Goal: Contribute content: Contribute content

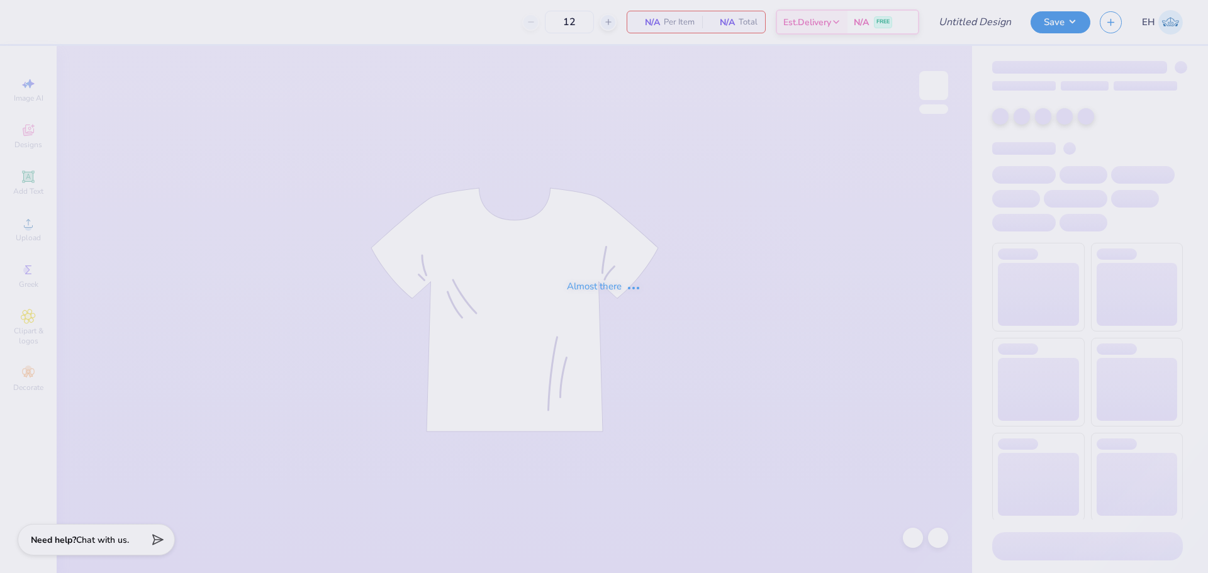
type input "SK ISU Bid Day Tank"
type input "50"
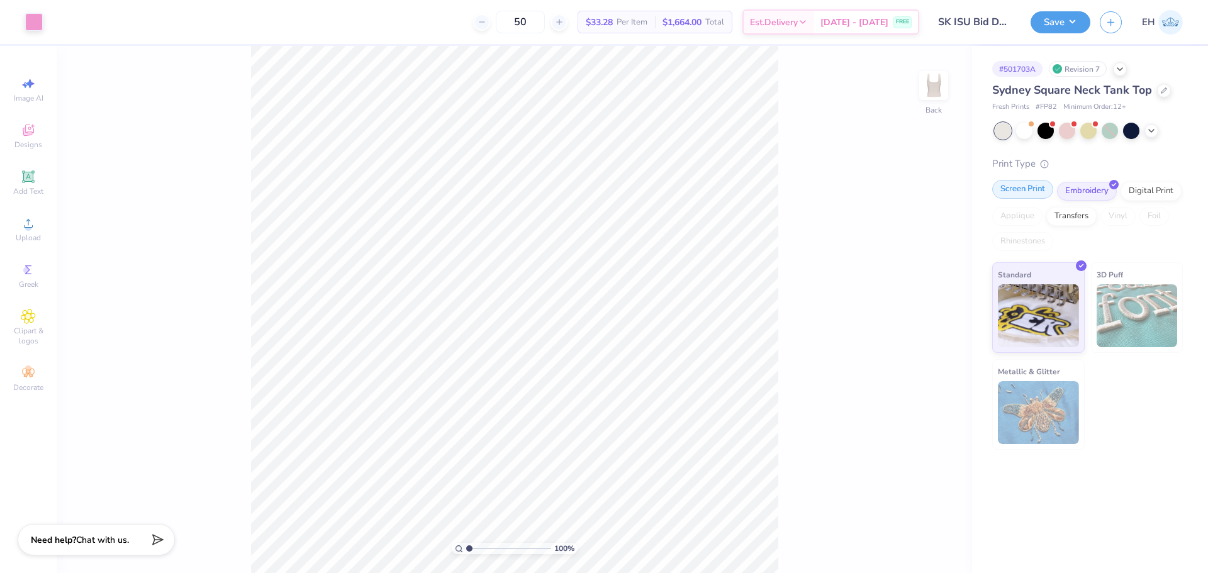
click at [1038, 187] on div "Screen Print" at bounding box center [1022, 189] width 61 height 19
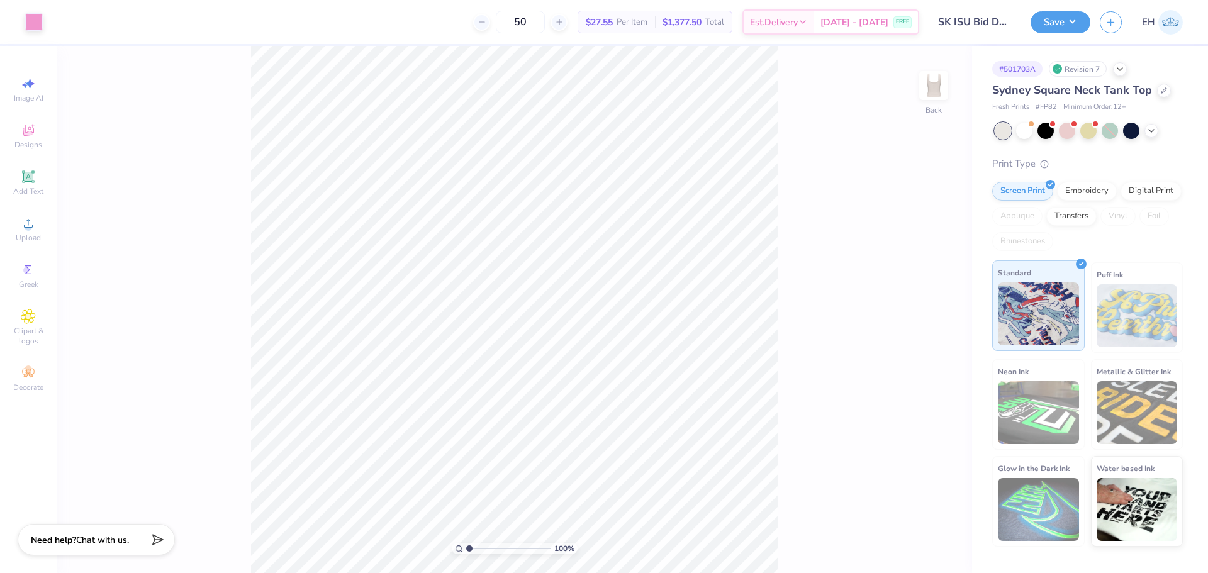
click at [1026, 316] on img at bounding box center [1038, 313] width 81 height 63
type input "3.00"
click at [1073, 26] on button "Save" at bounding box center [1061, 20] width 60 height 22
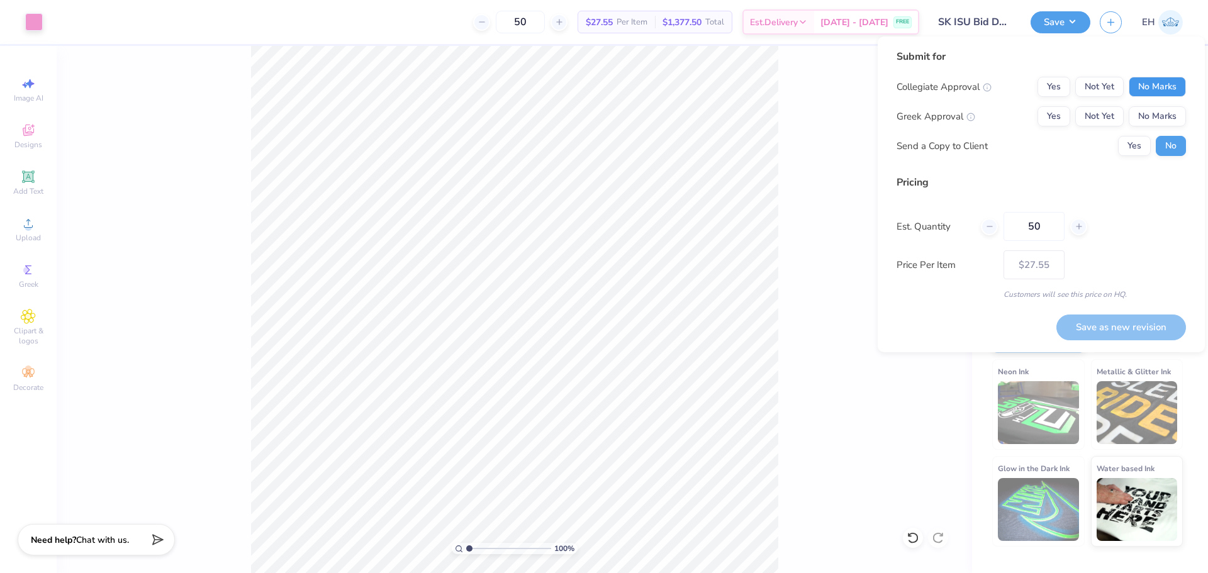
click at [1156, 95] on button "No Marks" at bounding box center [1157, 87] width 57 height 20
click at [1044, 108] on button "Yes" at bounding box center [1053, 116] width 33 height 20
click at [1027, 230] on input "50" at bounding box center [1034, 226] width 61 height 29
type input "5"
type input "0"
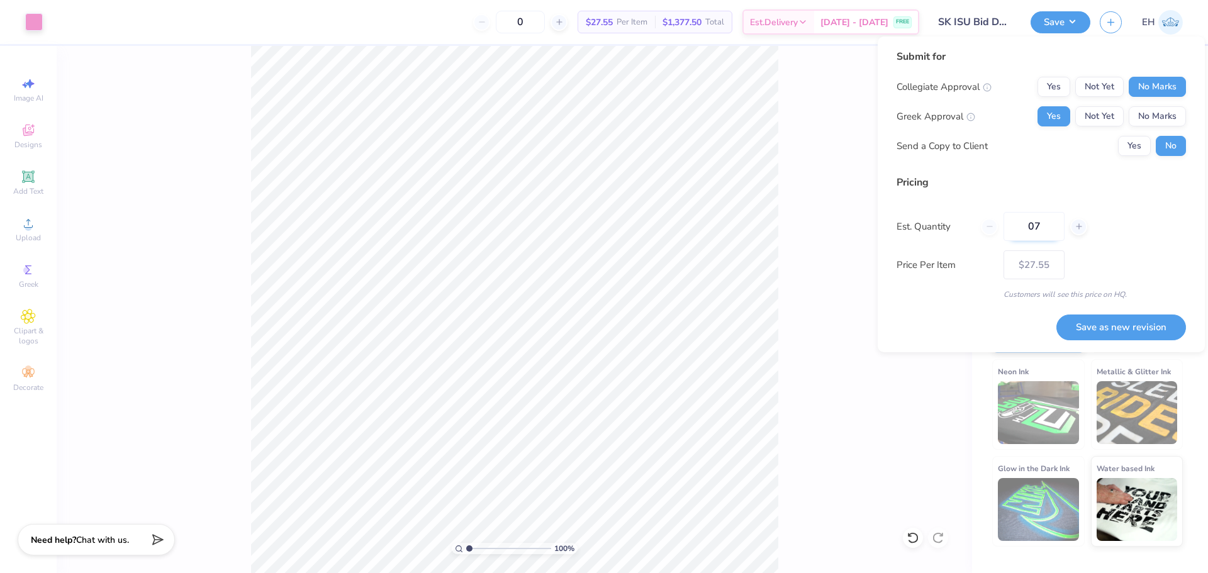
type input "070"
type input "70"
type input "$27.09"
type input "0"
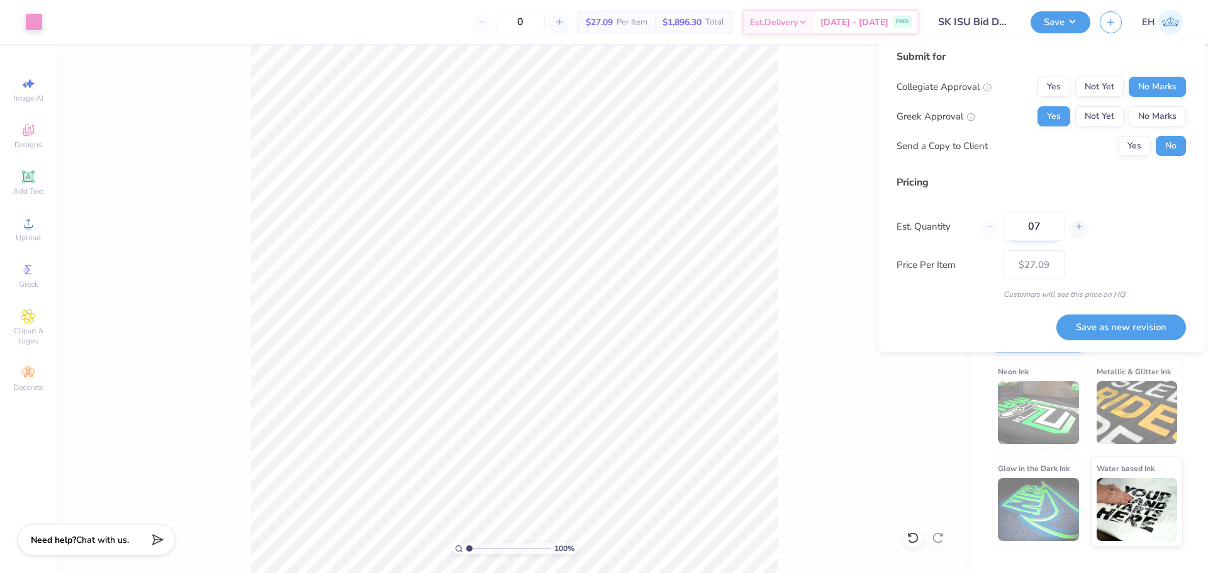
type input "070"
type input "70"
type input "$27.09"
type input "070"
click at [1140, 155] on button "Yes" at bounding box center [1134, 146] width 33 height 20
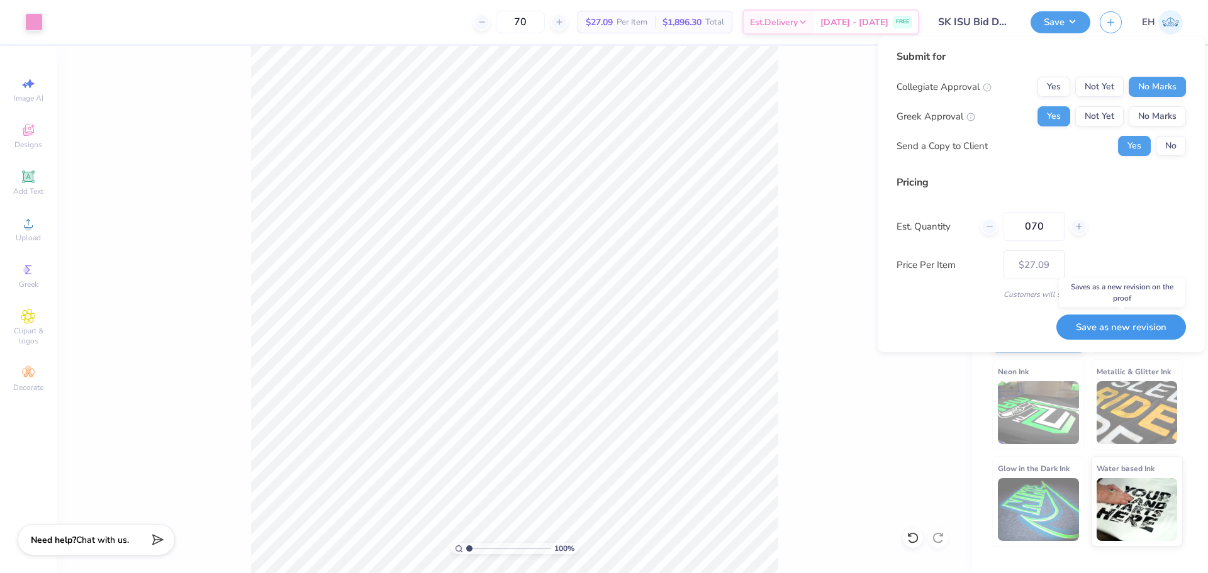
click at [1132, 325] on button "Save as new revision" at bounding box center [1121, 328] width 130 height 26
type input "$27.09"
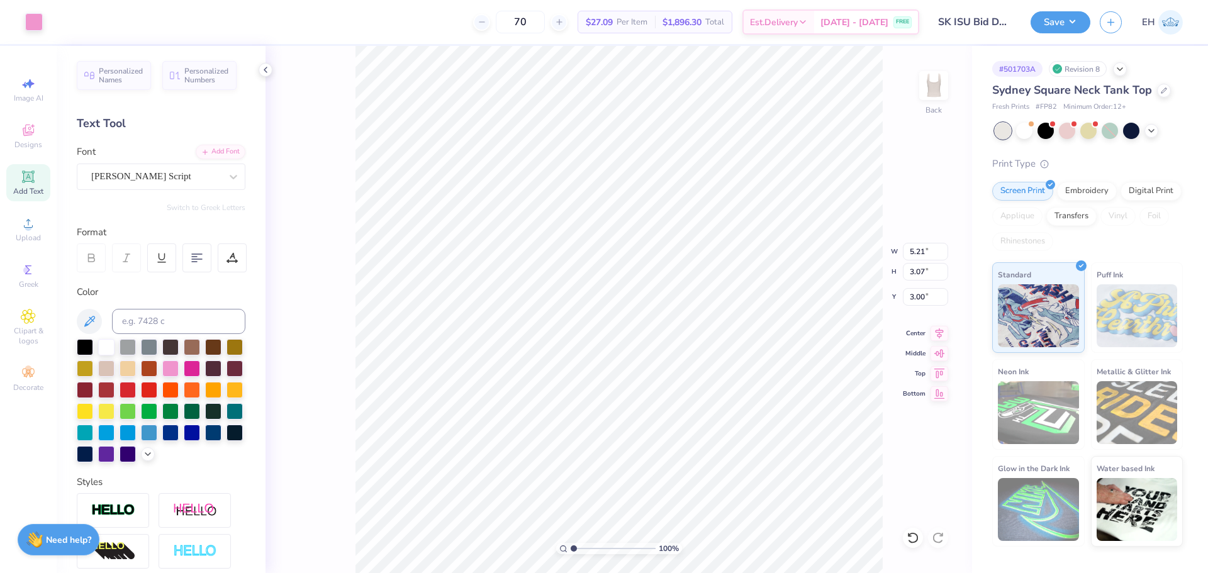
type input "1.46"
click at [1041, 23] on button "Save" at bounding box center [1061, 20] width 60 height 22
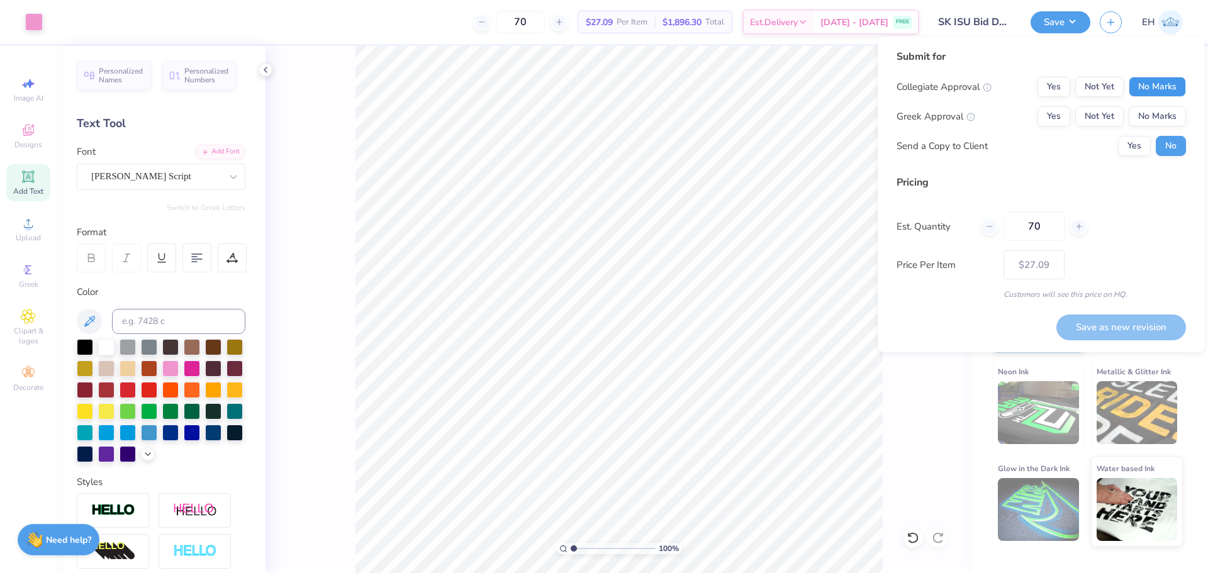
click at [1159, 84] on button "No Marks" at bounding box center [1157, 87] width 57 height 20
click at [1046, 118] on button "Yes" at bounding box center [1053, 116] width 33 height 20
click at [1124, 149] on button "Yes" at bounding box center [1134, 146] width 33 height 20
click at [1105, 330] on button "Save as new revision" at bounding box center [1121, 328] width 130 height 26
type input "$27.09"
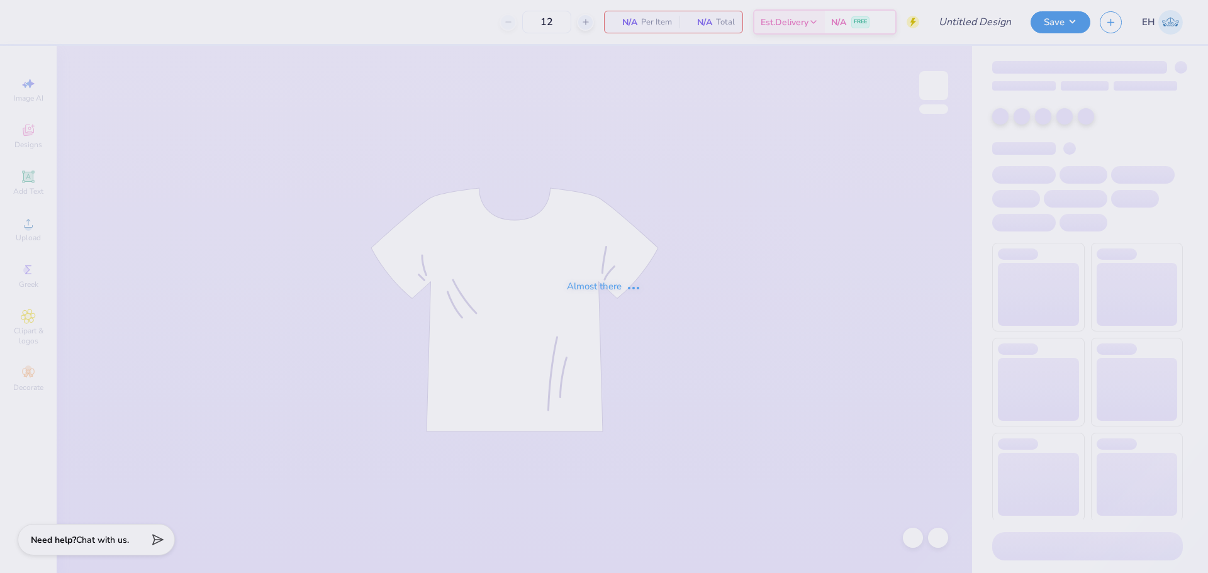
type input "SK ISU Bid Day Tank"
type input "[US_STATE] State : [PERSON_NAME]"
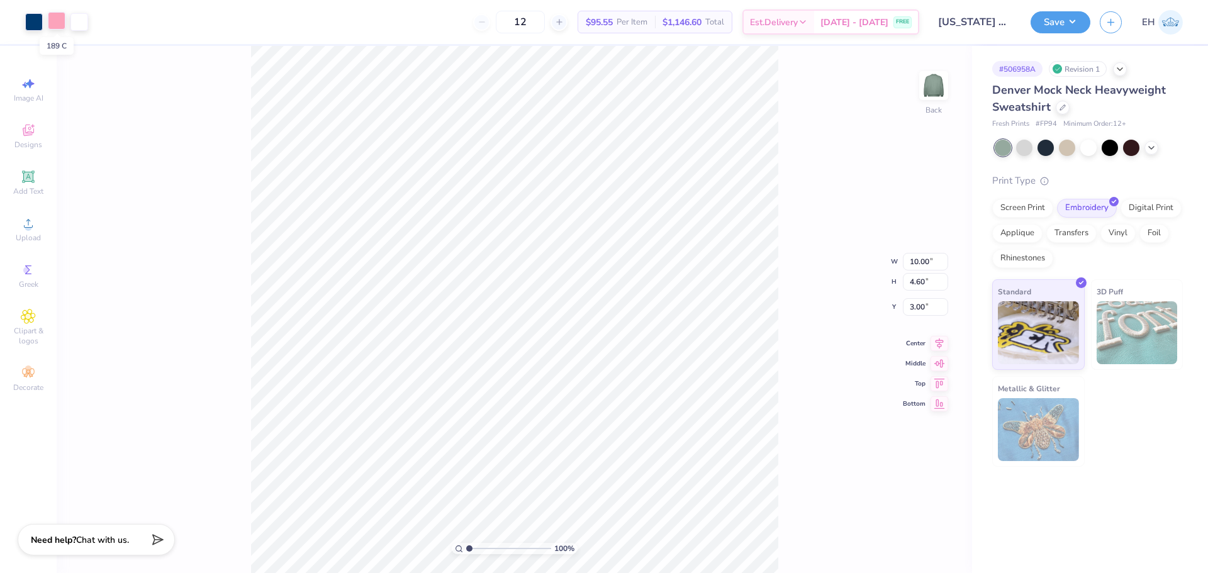
click at [52, 24] on div at bounding box center [57, 21] width 18 height 18
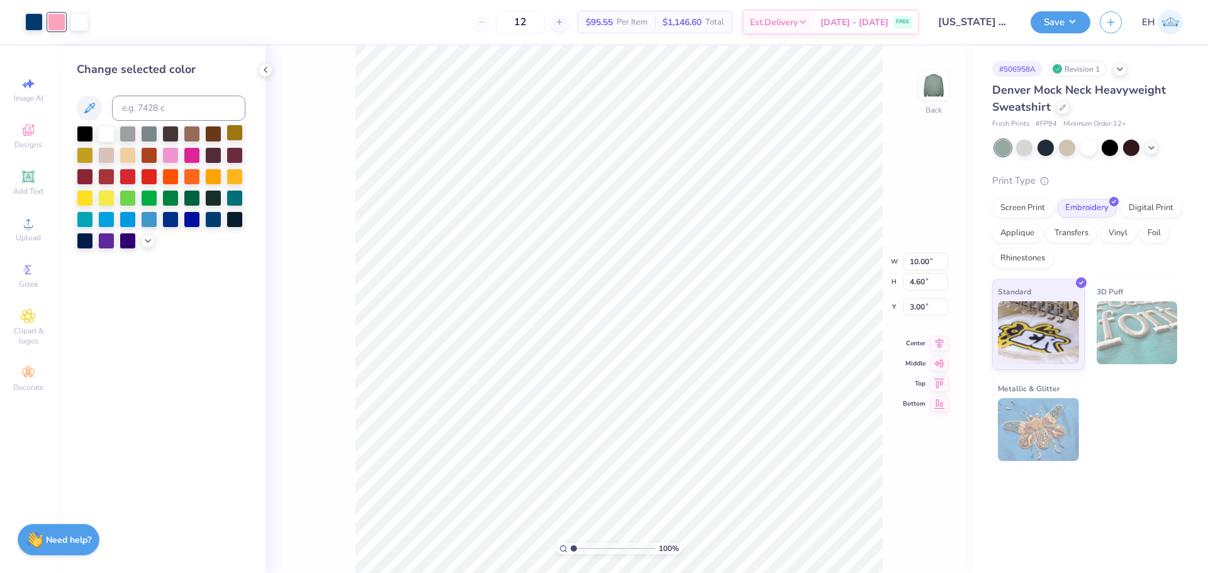
click at [238, 128] on div at bounding box center [234, 133] width 16 height 16
click at [36, 23] on div at bounding box center [34, 21] width 18 height 18
click at [160, 108] on input at bounding box center [178, 108] width 133 height 25
type input "189"
click at [55, 18] on div at bounding box center [57, 21] width 18 height 18
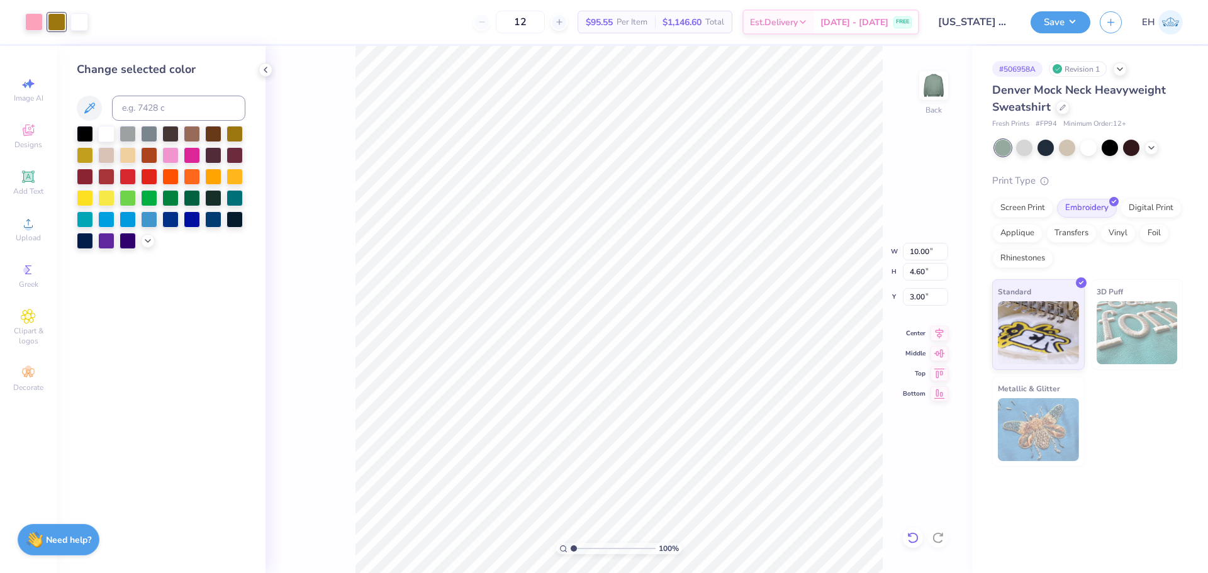
click at [912, 539] on icon at bounding box center [913, 538] width 13 height 13
click at [919, 539] on div at bounding box center [913, 538] width 20 height 20
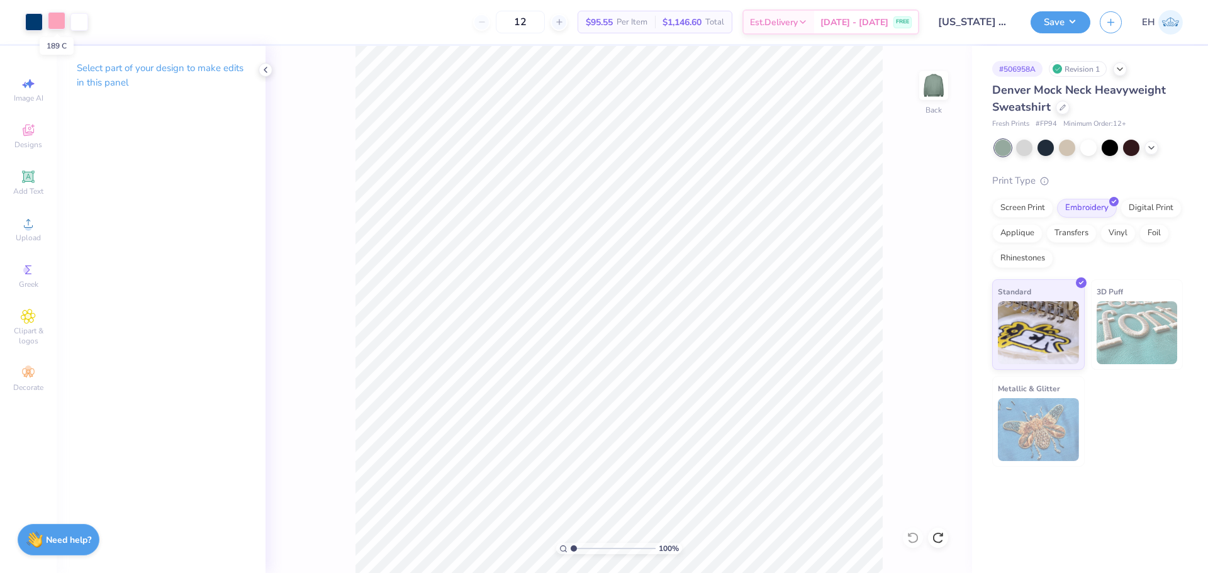
click at [59, 22] on div at bounding box center [57, 21] width 18 height 18
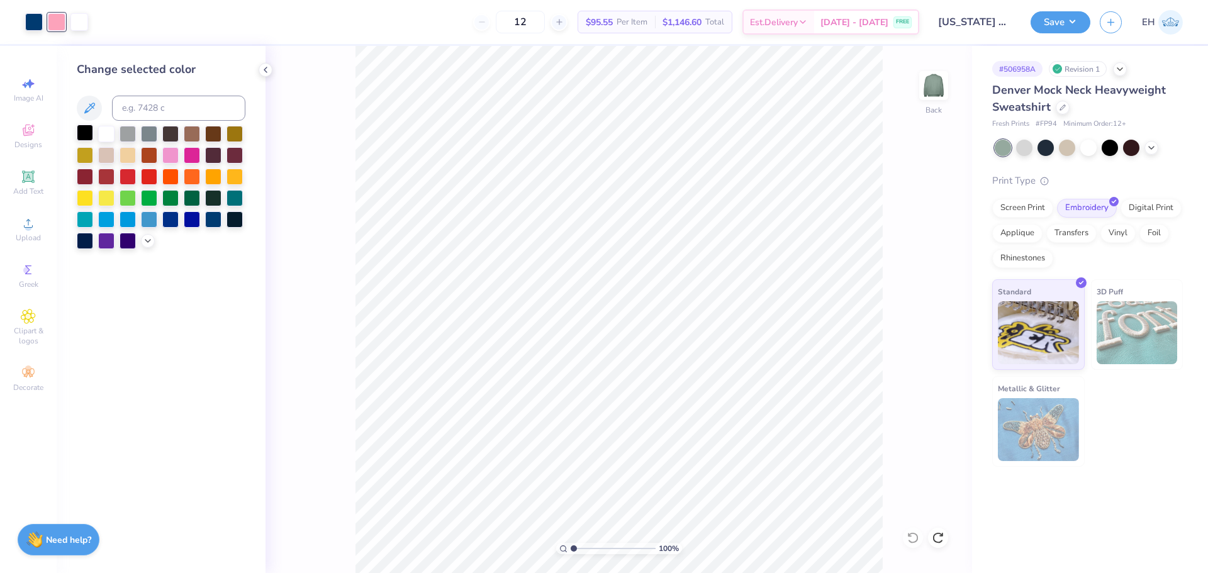
click at [80, 130] on div at bounding box center [85, 133] width 16 height 16
click at [29, 23] on div at bounding box center [34, 21] width 18 height 18
click at [141, 103] on input at bounding box center [178, 108] width 133 height 25
type input "189"
click at [53, 29] on div at bounding box center [57, 21] width 18 height 18
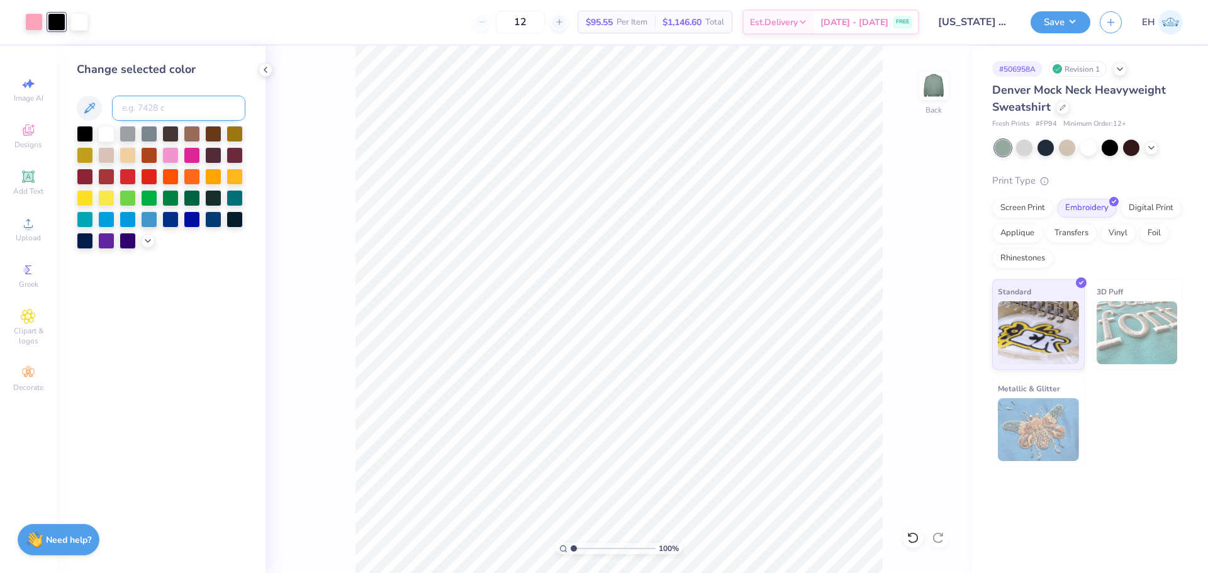
click at [133, 106] on input at bounding box center [178, 108] width 133 height 25
type input "654"
click at [1080, 26] on button "Save" at bounding box center [1061, 20] width 60 height 22
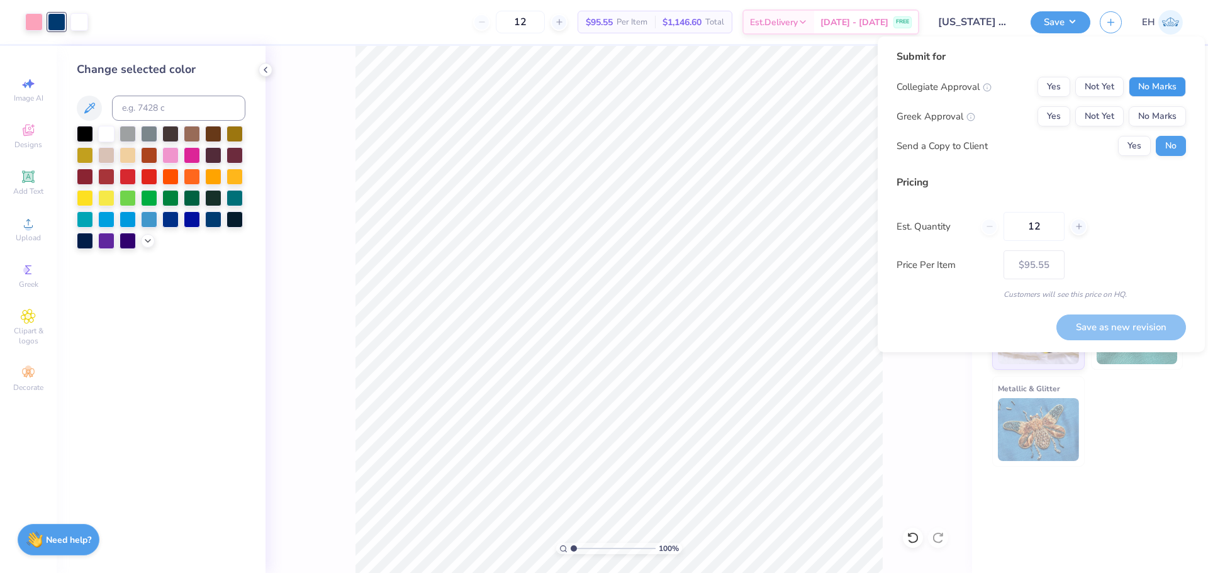
click at [1144, 86] on button "No Marks" at bounding box center [1157, 87] width 57 height 20
click at [1060, 118] on button "Yes" at bounding box center [1053, 116] width 33 height 20
click at [1104, 320] on button "Save as new revision" at bounding box center [1121, 328] width 130 height 26
type input "$95.55"
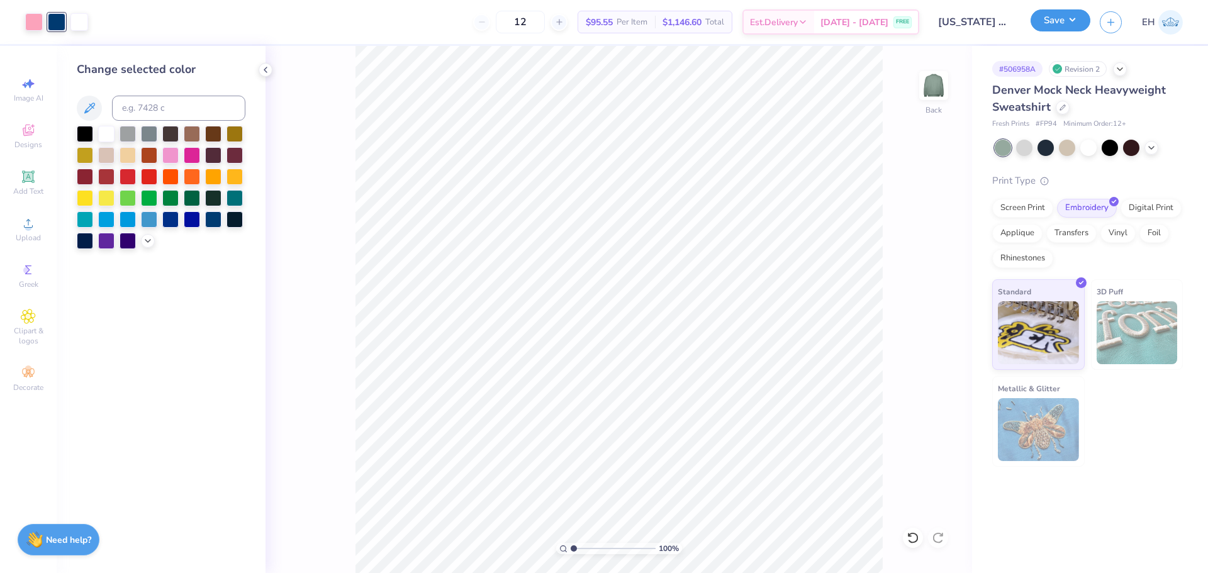
click at [1054, 23] on button "Save" at bounding box center [1061, 20] width 60 height 22
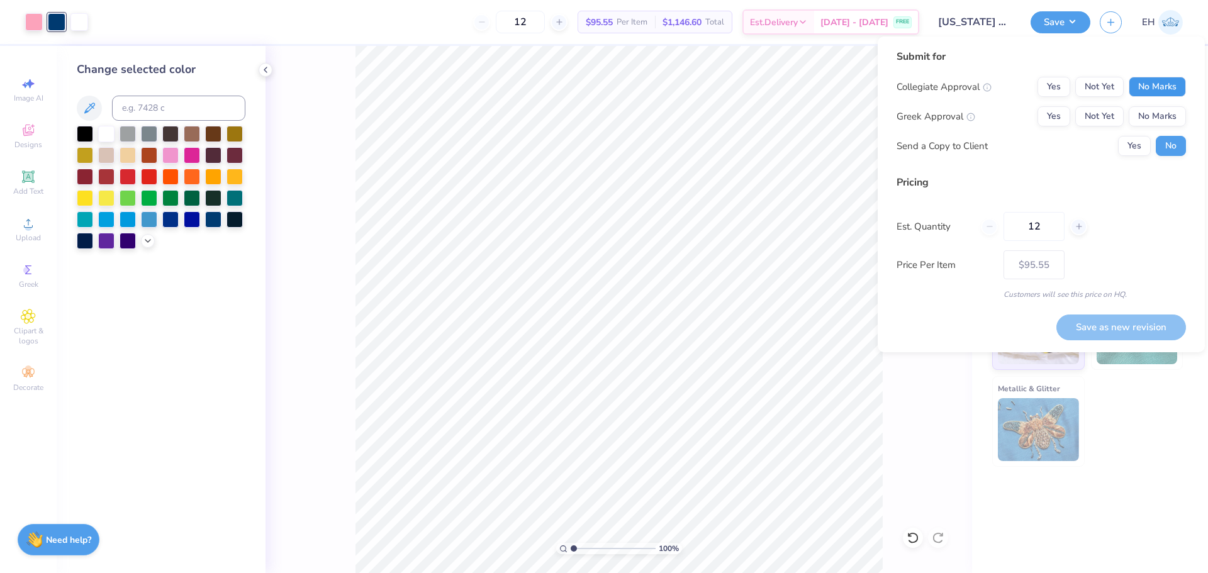
click at [1151, 83] on button "No Marks" at bounding box center [1157, 87] width 57 height 20
click at [1053, 112] on button "Yes" at bounding box center [1053, 116] width 33 height 20
click at [1129, 139] on button "Yes" at bounding box center [1134, 146] width 33 height 20
click at [1146, 328] on button "Save as new revision" at bounding box center [1121, 328] width 130 height 26
type input "$95.55"
